Goal: Information Seeking & Learning: Learn about a topic

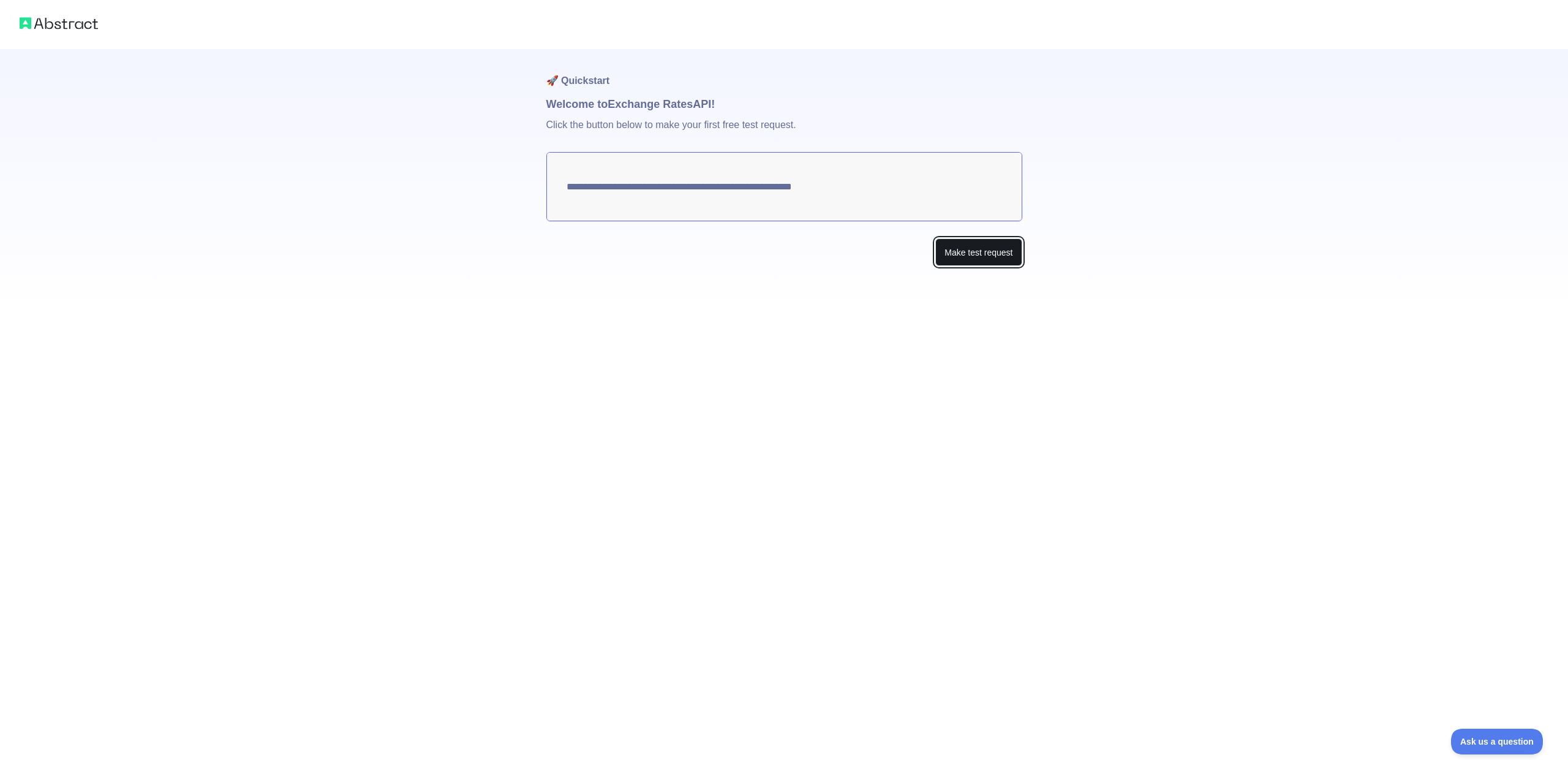
click at [984, 250] on button "Make test request" at bounding box center [978, 252] width 86 height 27
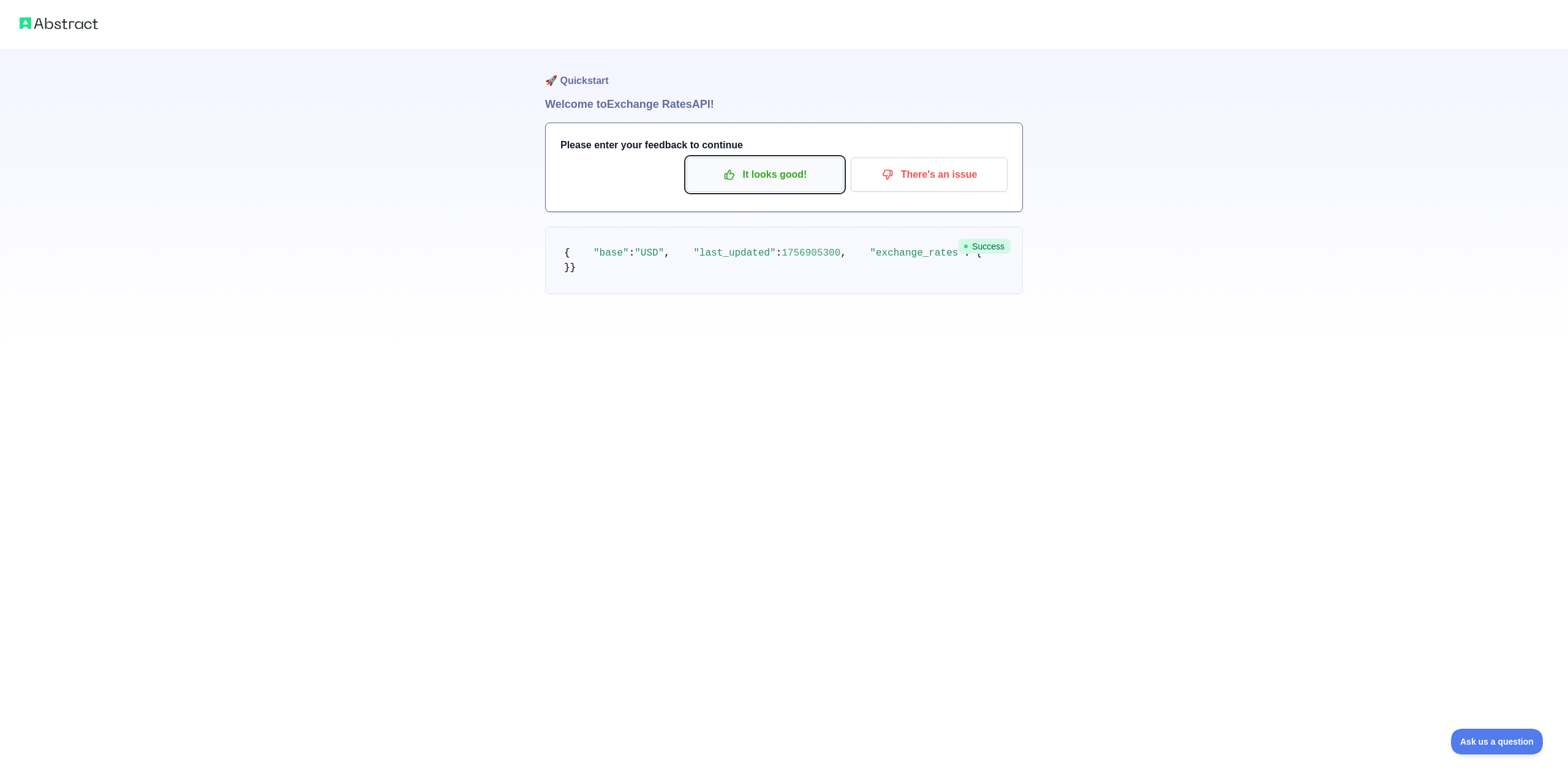
click at [797, 170] on p "It looks good!" at bounding box center [765, 175] width 138 height 21
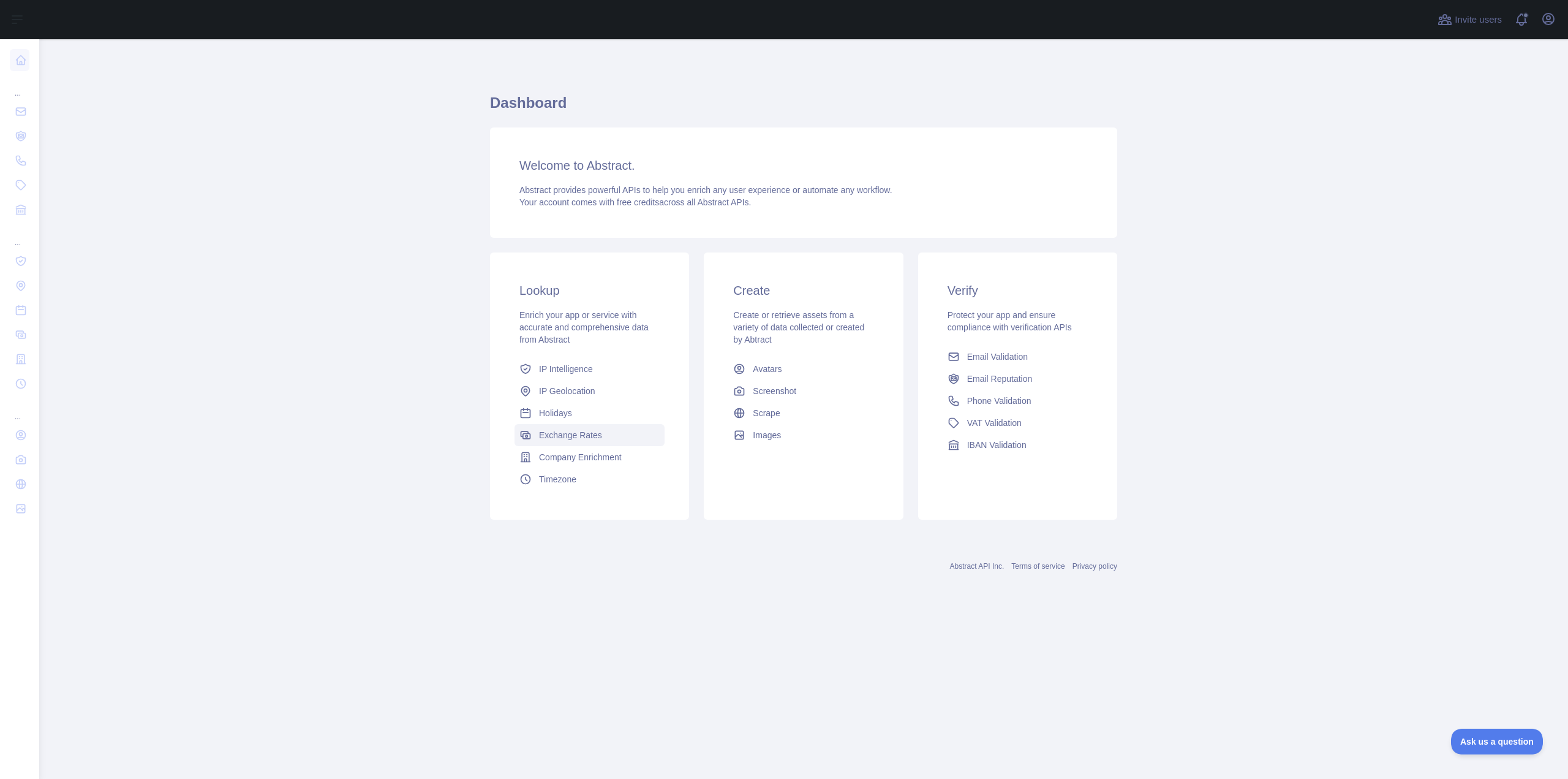
click at [571, 432] on span "Exchange Rates" at bounding box center [570, 434] width 63 height 12
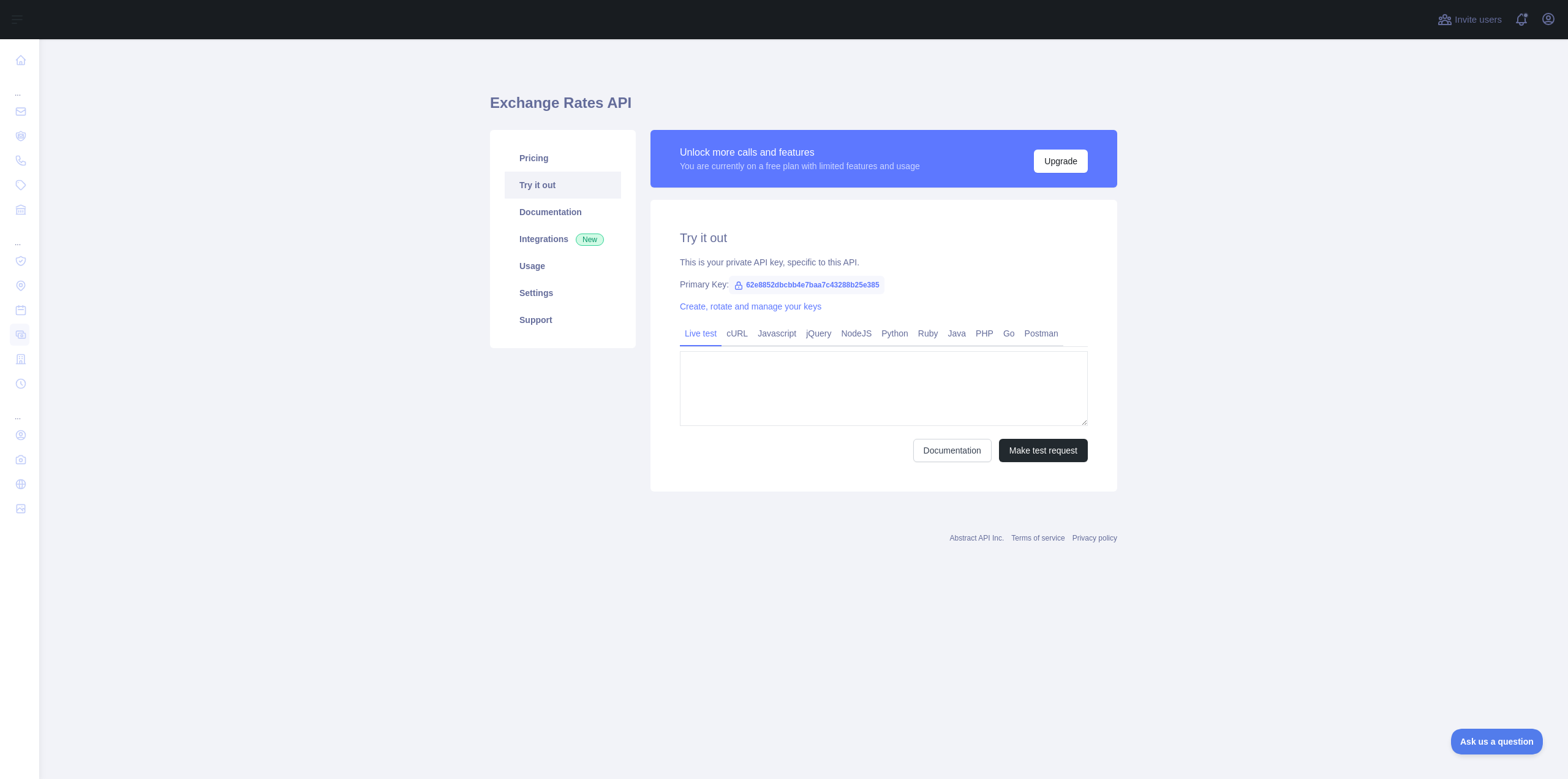
type textarea "**********"
click at [555, 248] on link "Integrations New" at bounding box center [563, 239] width 116 height 27
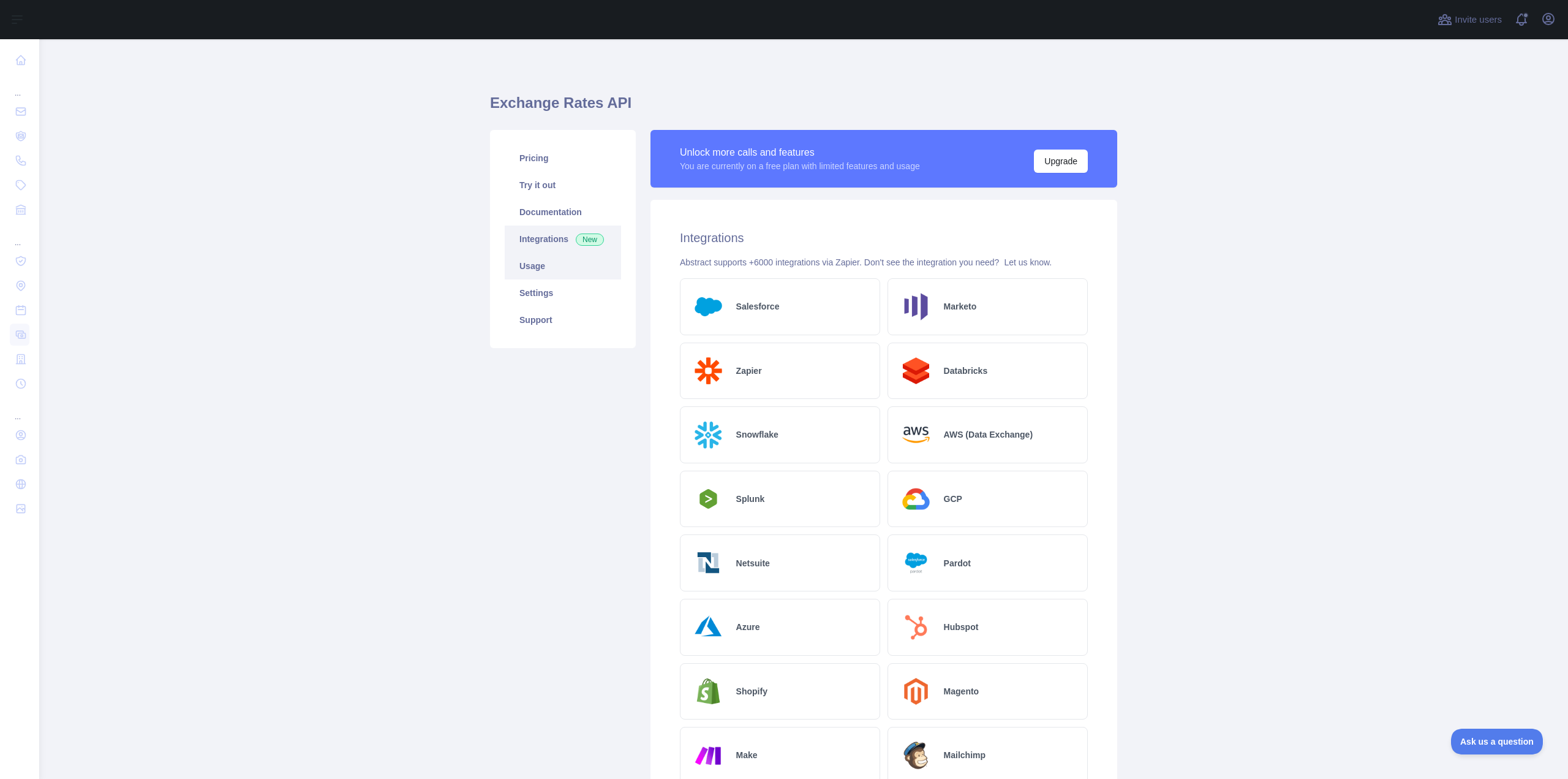
click at [537, 262] on link "Usage" at bounding box center [563, 266] width 116 height 27
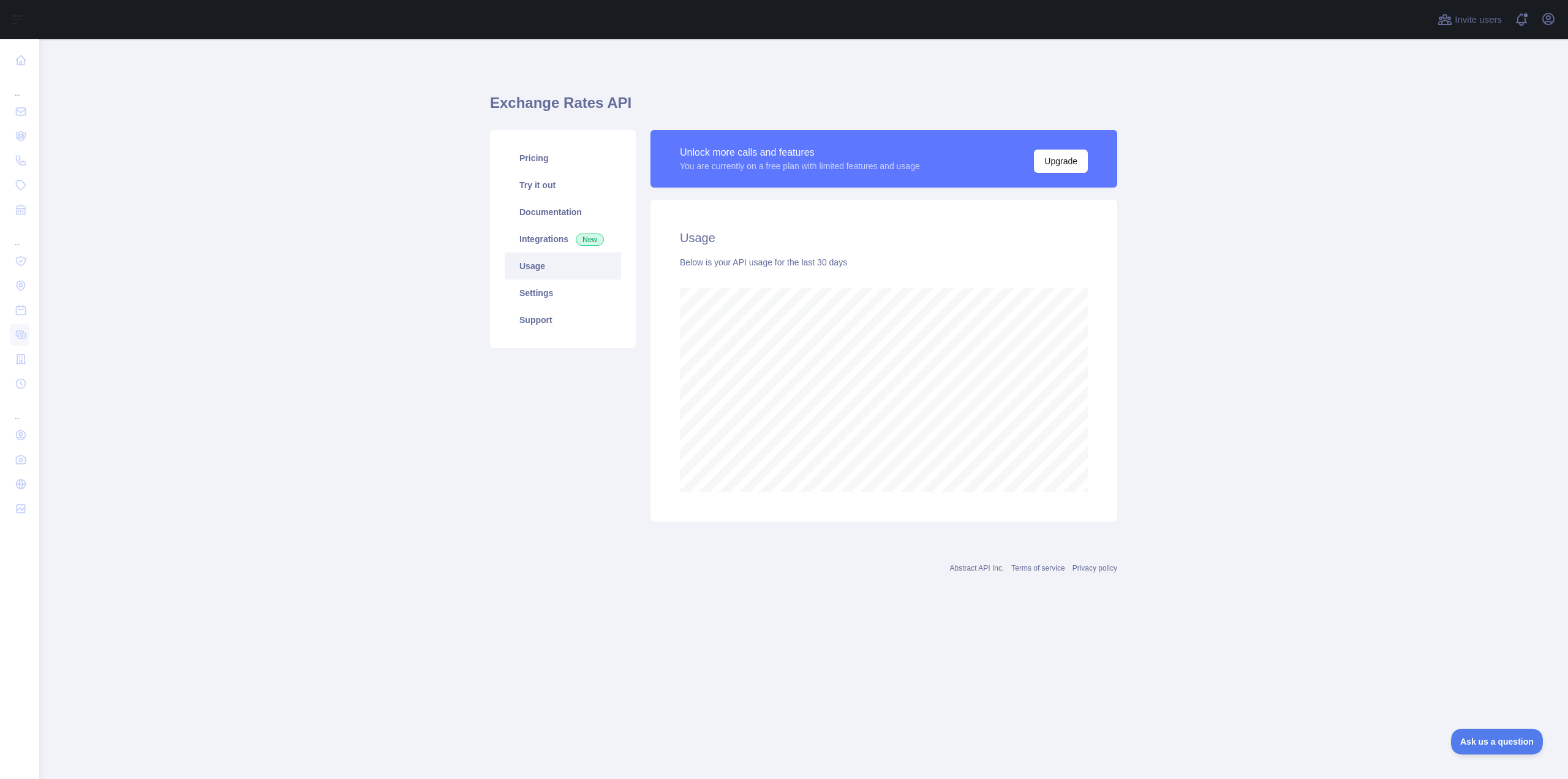
scroll to position [740, 1529]
click at [554, 285] on link "Settings" at bounding box center [563, 293] width 116 height 27
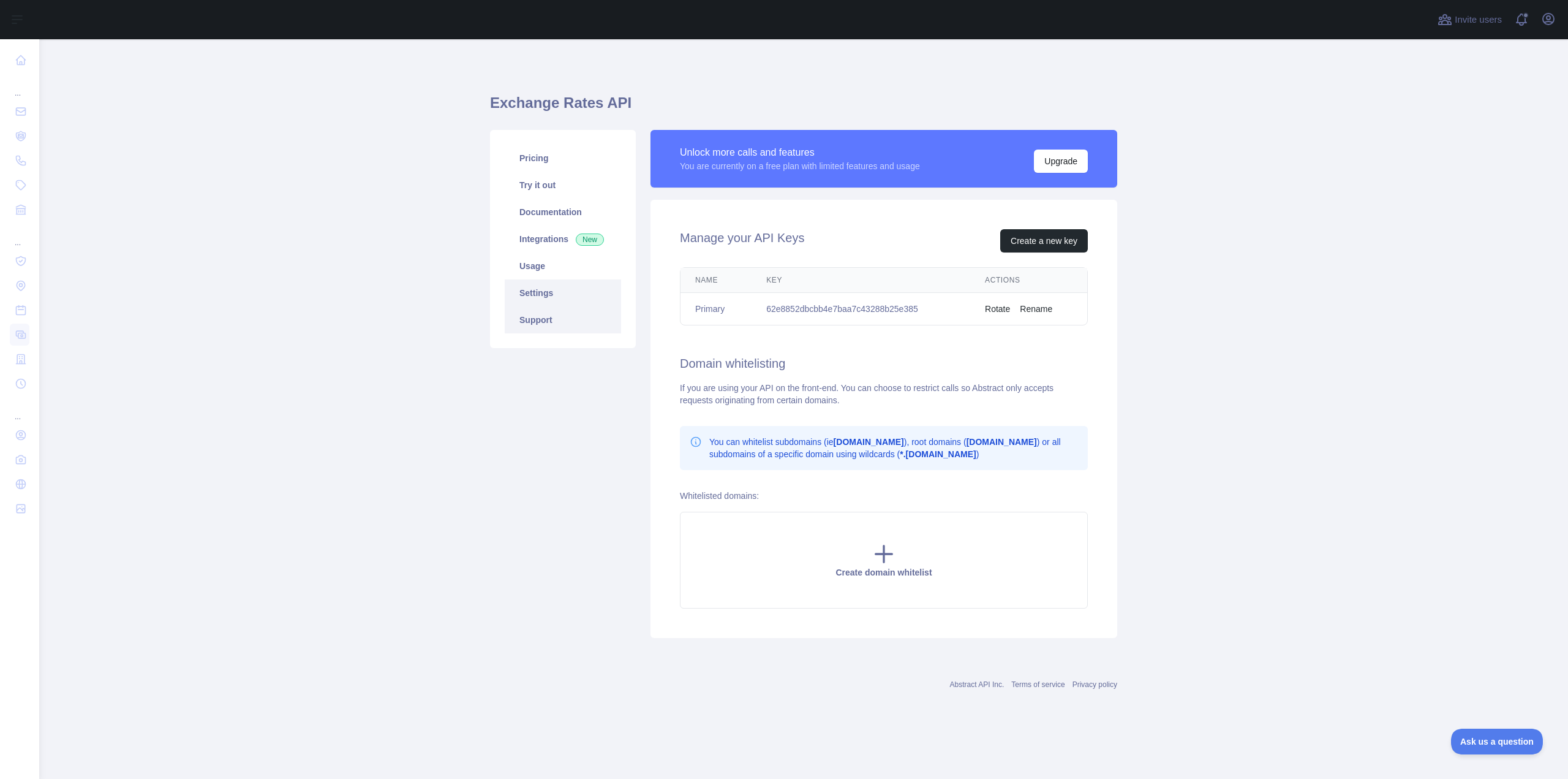
click at [542, 328] on link "Support" at bounding box center [563, 319] width 116 height 27
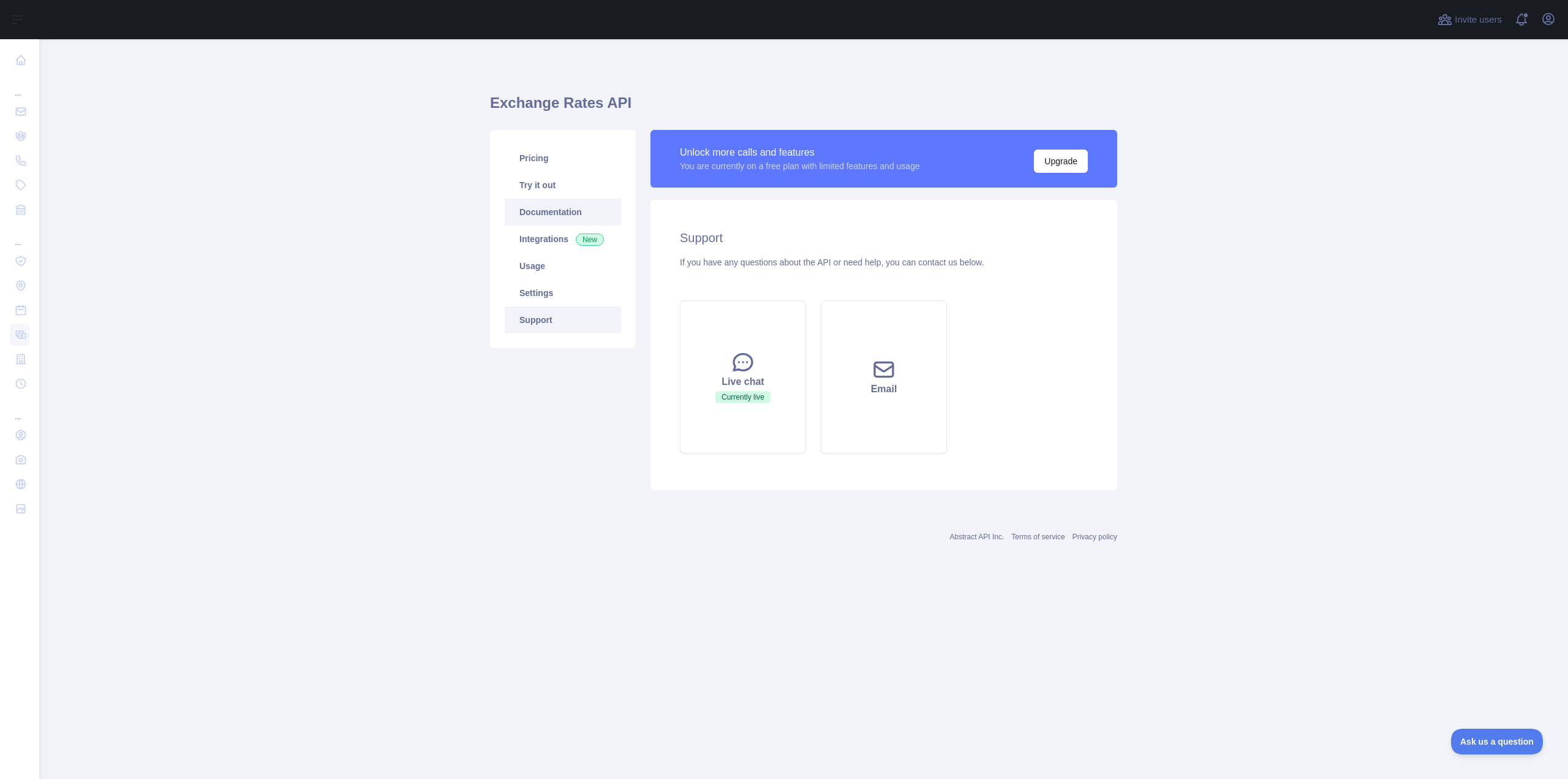
click at [530, 217] on link "Documentation" at bounding box center [563, 212] width 116 height 27
click at [556, 167] on link "Pricing" at bounding box center [563, 158] width 116 height 27
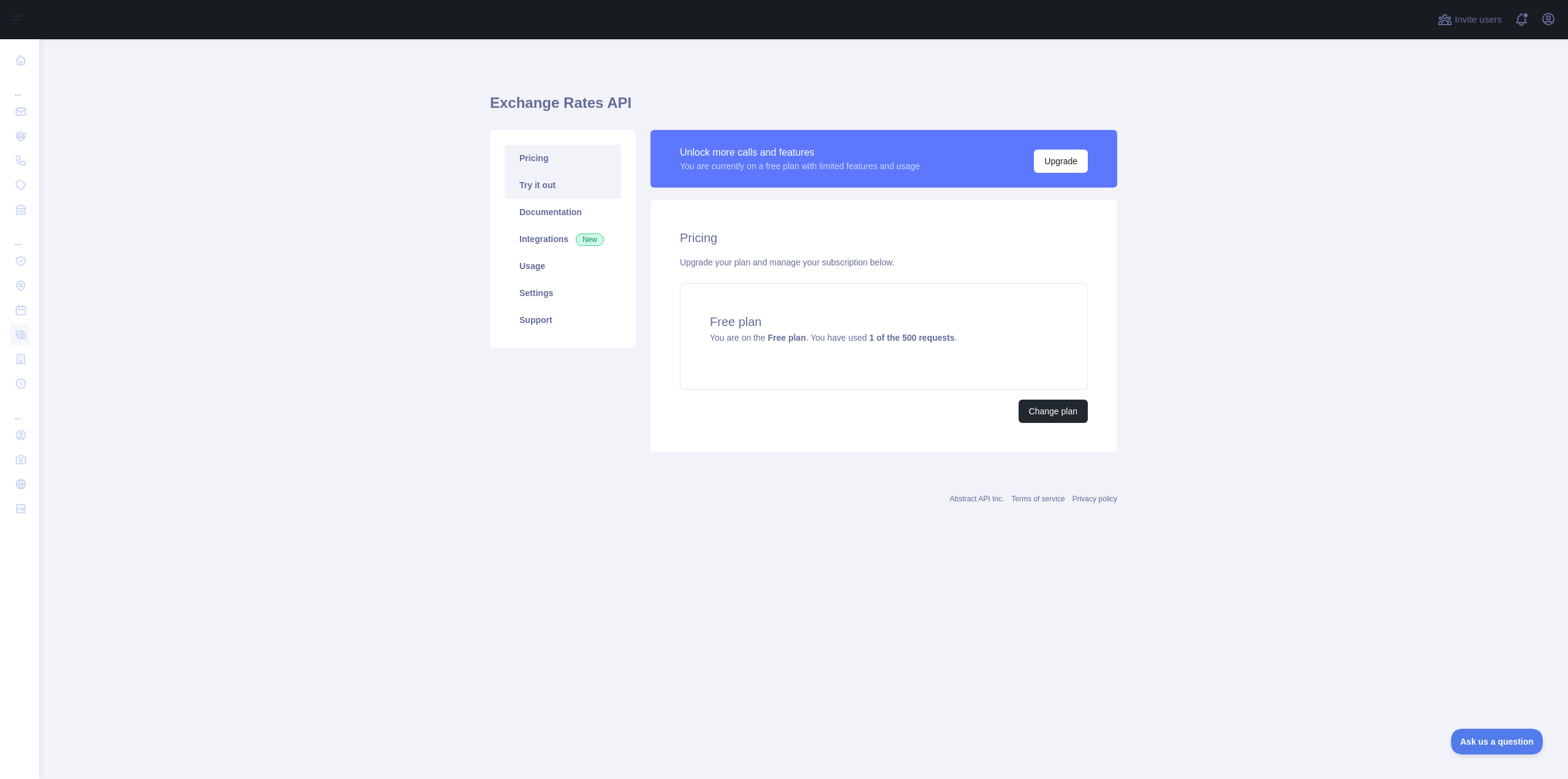
click at [556, 192] on link "Try it out" at bounding box center [563, 185] width 116 height 27
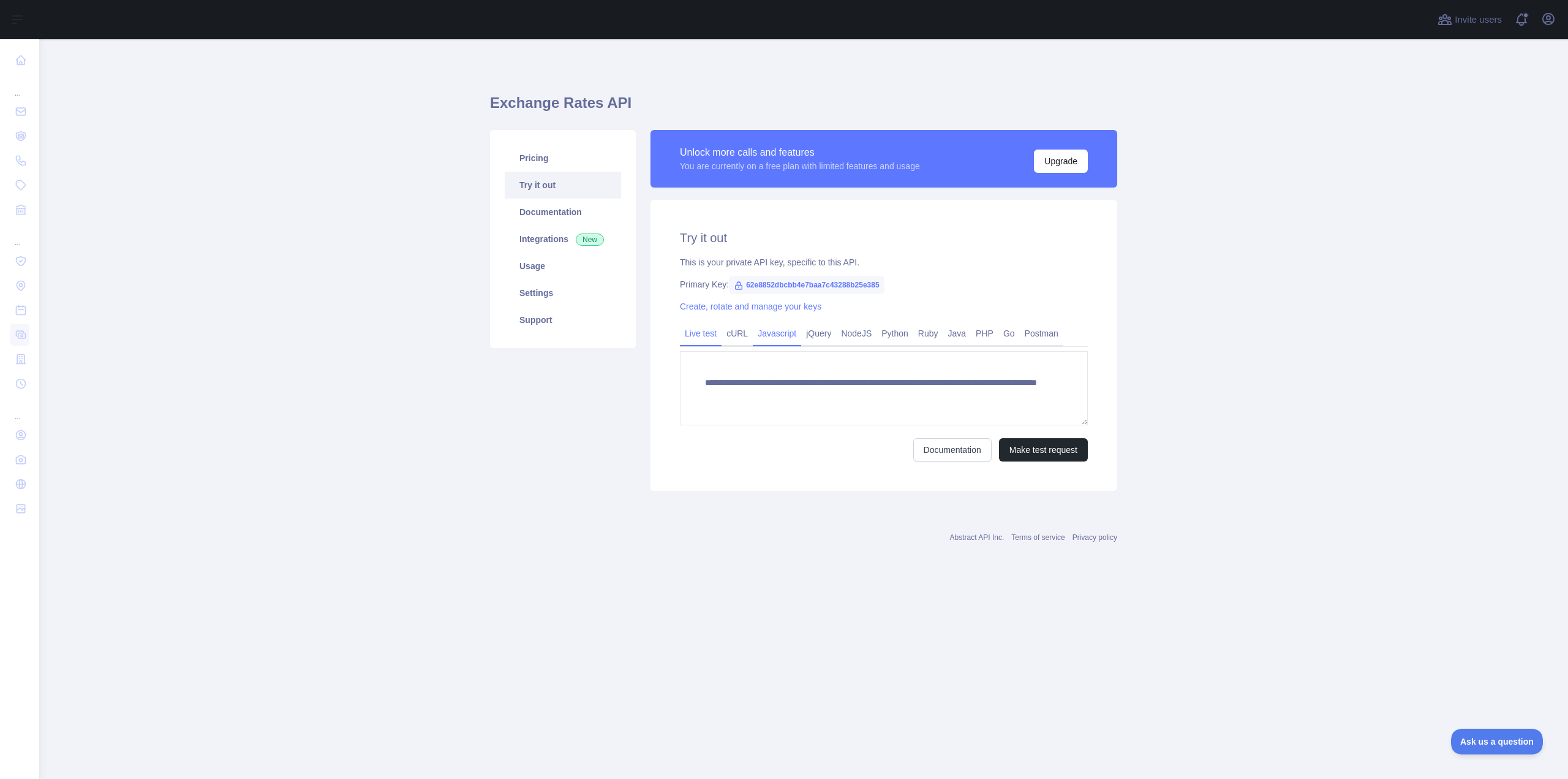
click at [779, 332] on link "Javascript" at bounding box center [777, 333] width 48 height 20
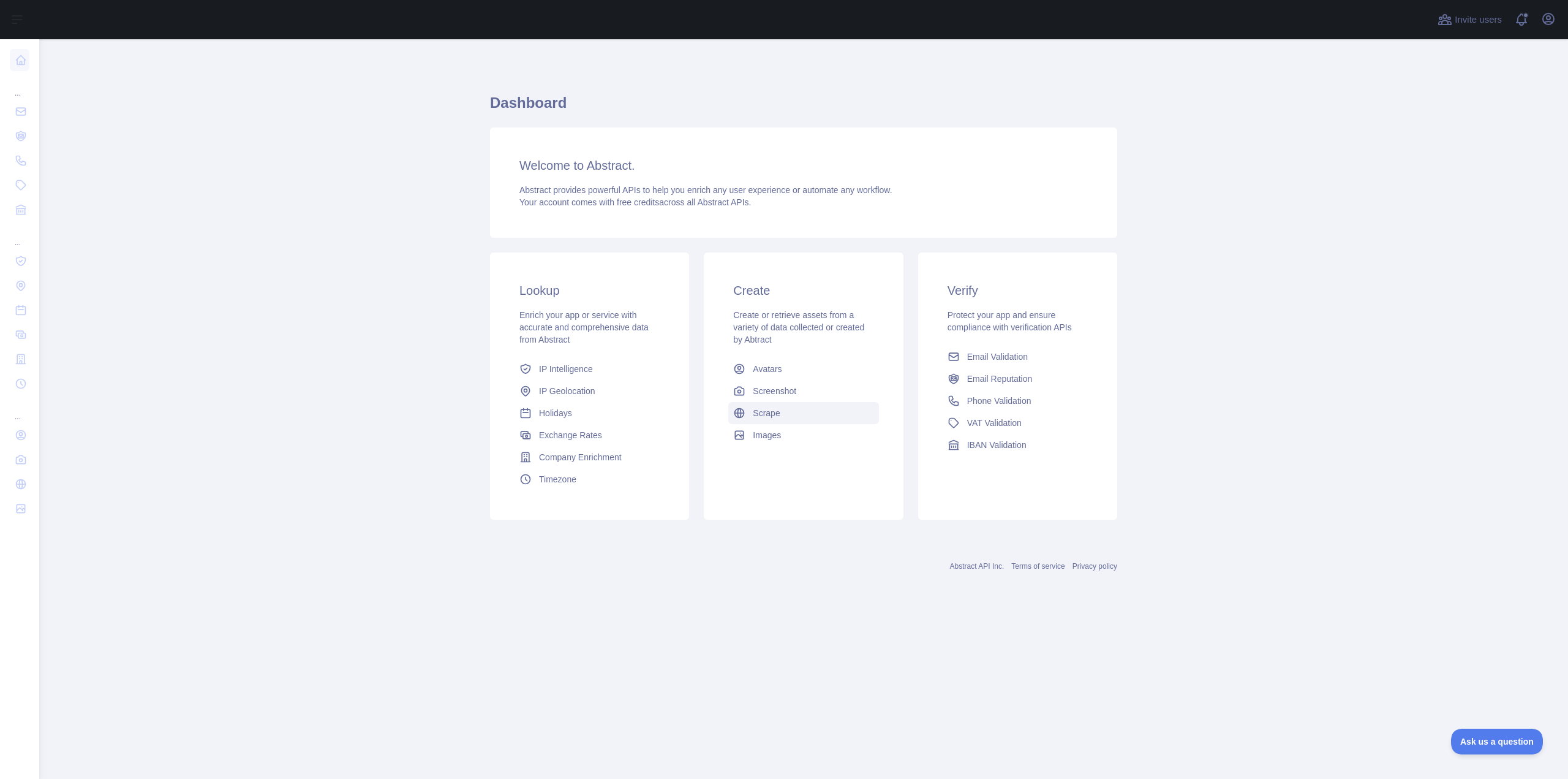
click at [763, 417] on span "Scrape" at bounding box center [766, 413] width 27 height 12
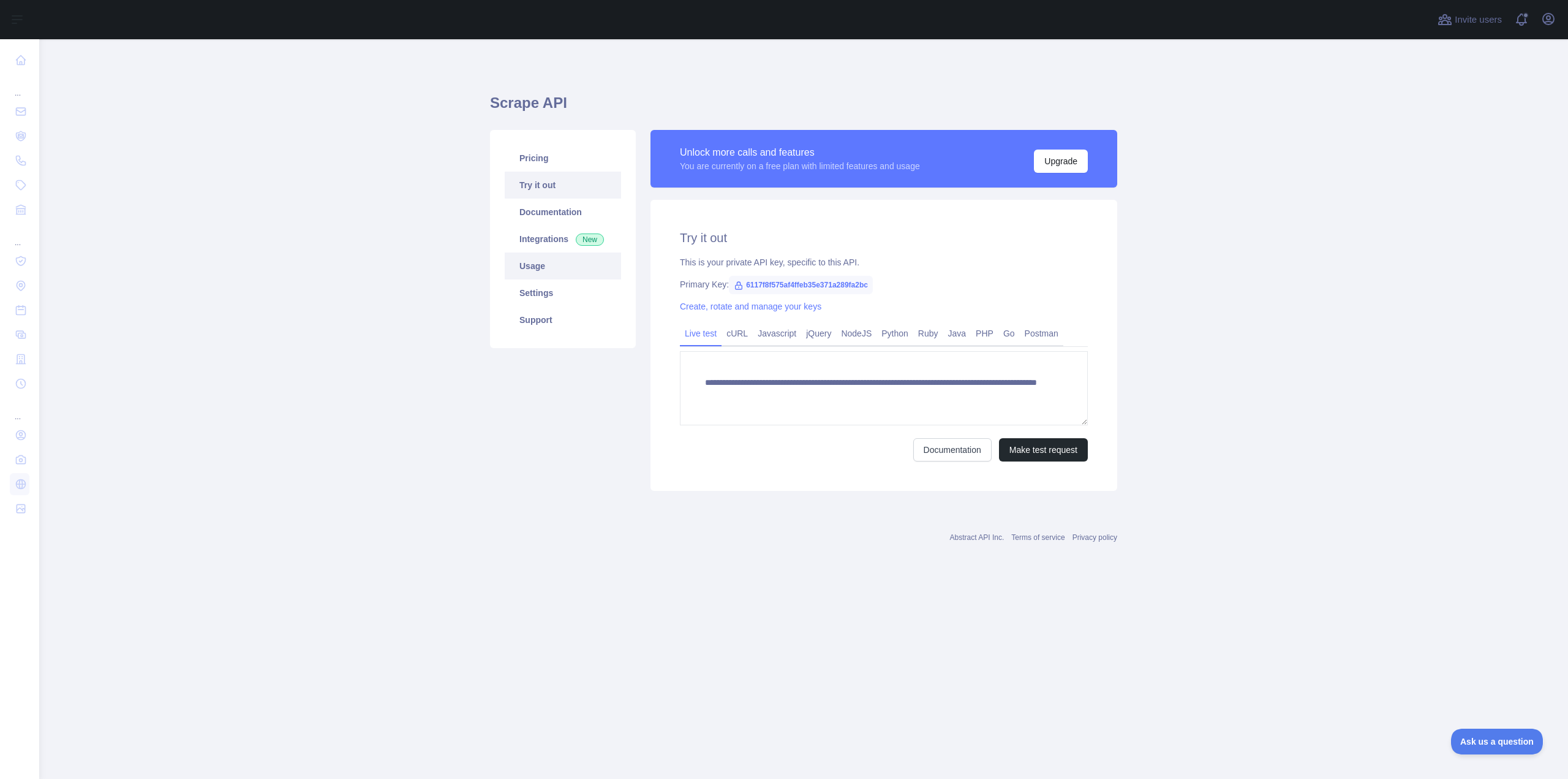
click at [565, 259] on link "Usage" at bounding box center [563, 266] width 116 height 27
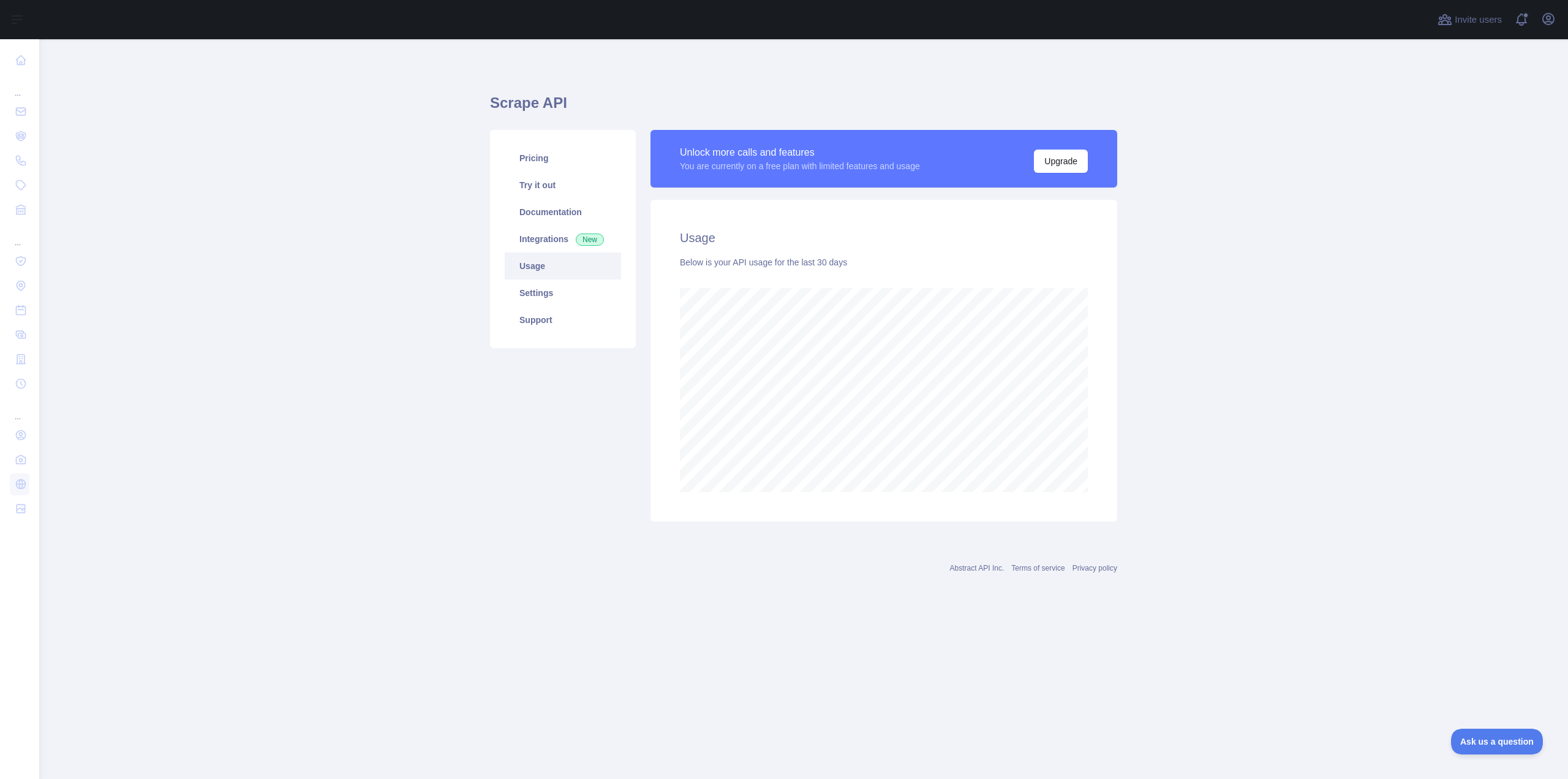
scroll to position [740, 1529]
